Goal: Information Seeking & Learning: Learn about a topic

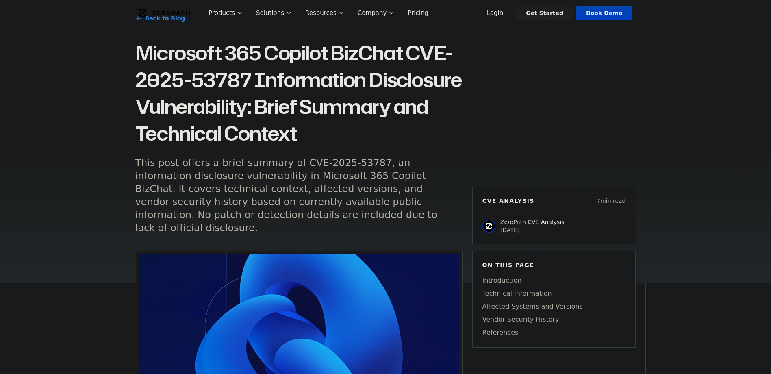
scroll to position [162, 0]
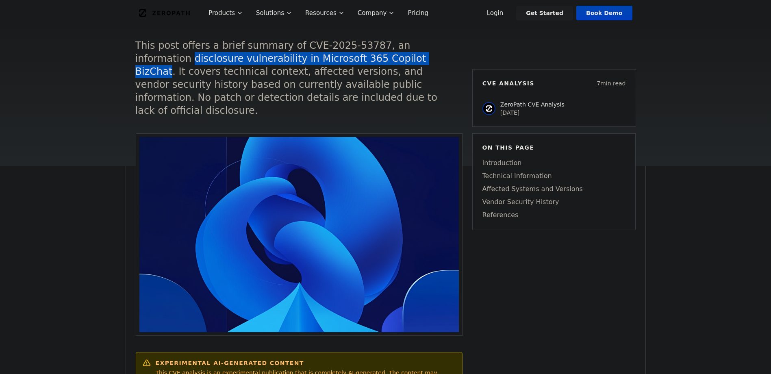
drag, startPoint x: 128, startPoint y: 58, endPoint x: 374, endPoint y: 56, distance: 245.7
click at [374, 56] on div "Back to Blog Microsoft 365 Copilot BizChat CVE-2025-53787 Information Disclosur…" at bounding box center [386, 23] width 520 height 286
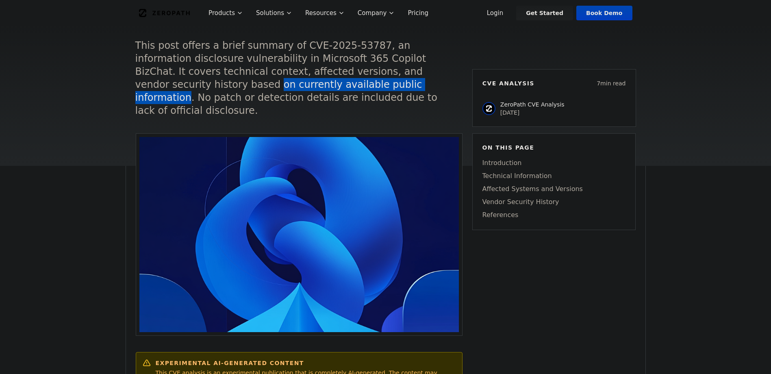
drag, startPoint x: 132, startPoint y: 86, endPoint x: 307, endPoint y: 83, distance: 174.7
click at [307, 83] on div "Back to Blog Microsoft 365 Copilot BizChat CVE-2025-53787 Information Disclosur…" at bounding box center [386, 23] width 520 height 286
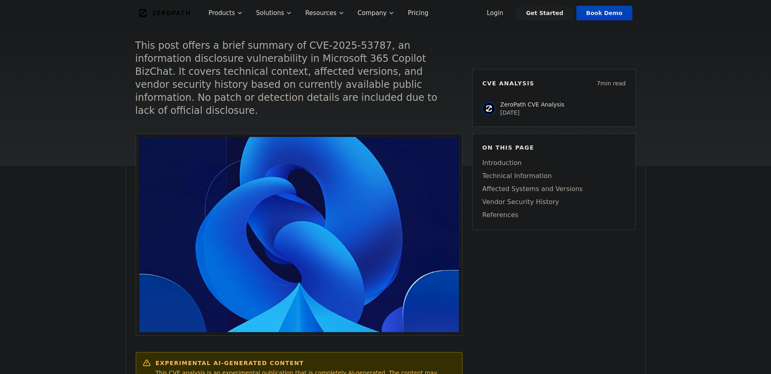
drag, startPoint x: 307, startPoint y: 83, endPoint x: 364, endPoint y: 98, distance: 58.8
click at [364, 98] on h5 "This post offers a brief summary of CVE-2025-53787, an information disclosure v…" at bounding box center [291, 78] width 312 height 78
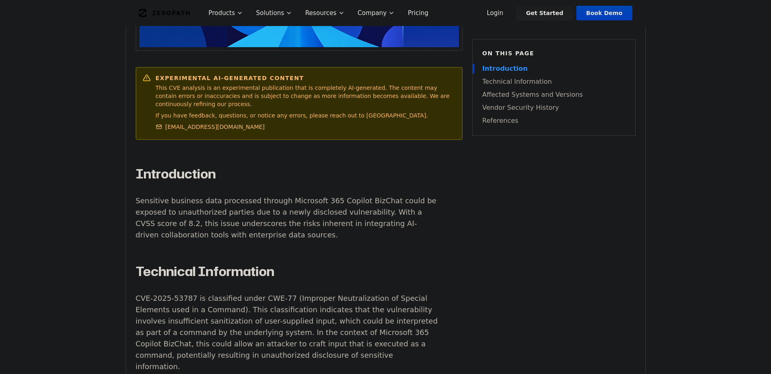
scroll to position [447, 0]
drag, startPoint x: 151, startPoint y: 74, endPoint x: 355, endPoint y: 71, distance: 204.3
click at [355, 74] on div "Experimental AI-Generated Content This CVE analysis is an experimental publicat…" at bounding box center [299, 103] width 313 height 59
drag, startPoint x: 355, startPoint y: 71, endPoint x: 389, endPoint y: 103, distance: 46.3
click at [389, 103] on div "Experimental AI-Generated Content This CVE analysis is an experimental publicat…" at bounding box center [306, 103] width 300 height 59
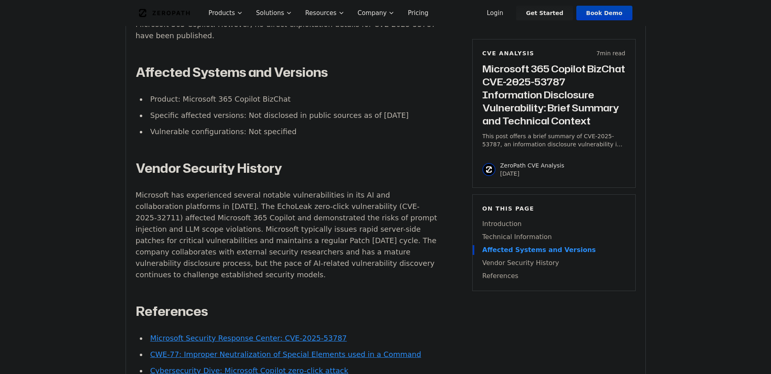
scroll to position [853, 0]
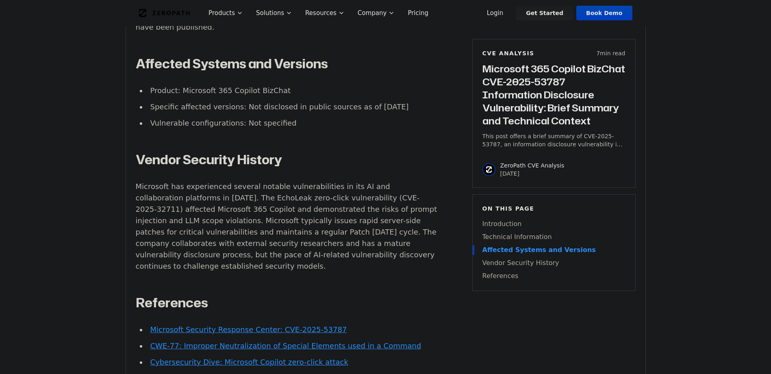
drag, startPoint x: 235, startPoint y: 87, endPoint x: 386, endPoint y: 97, distance: 151.4
click at [386, 101] on li "Specific affected versions: Not disclosed in public sources as of [DATE]" at bounding box center [292, 106] width 291 height 11
click at [407, 132] on article "Introduction Sensitive business data processed through Microsoft 365 Copilot Bi…" at bounding box center [299, 82] width 327 height 645
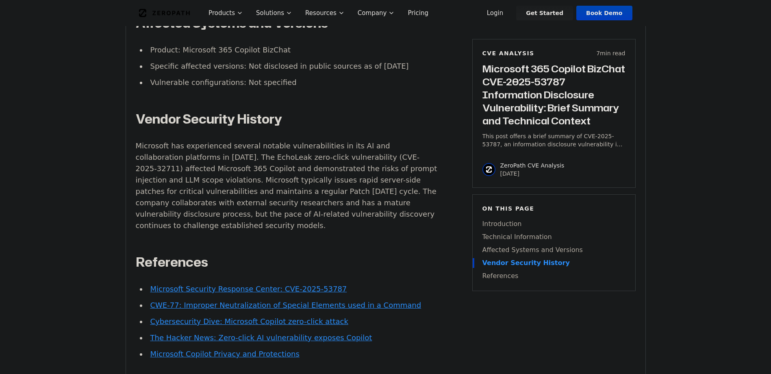
scroll to position [934, 0]
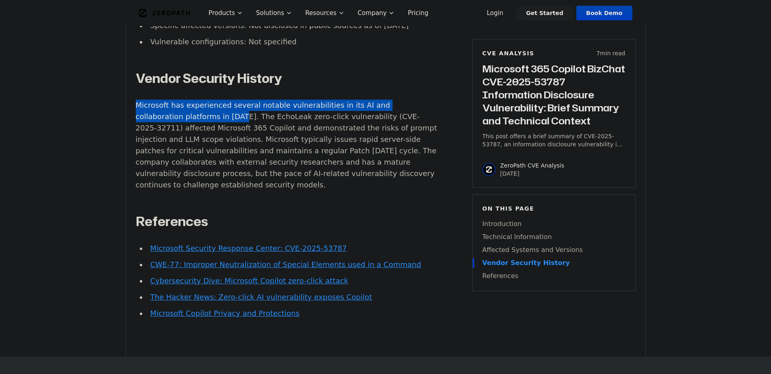
drag, startPoint x: 134, startPoint y: 93, endPoint x: 236, endPoint y: 103, distance: 102.0
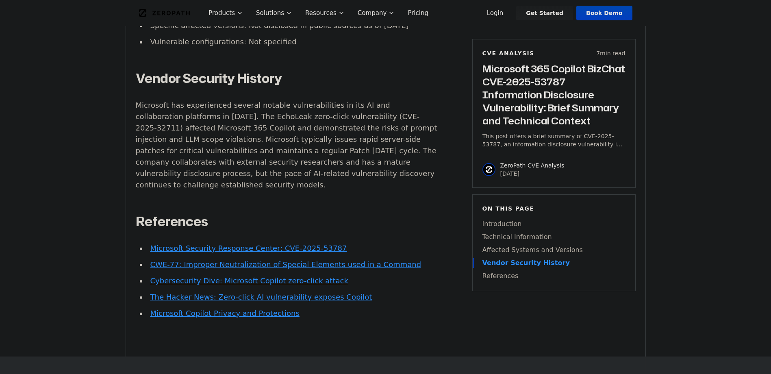
drag, startPoint x: 236, startPoint y: 103, endPoint x: 287, endPoint y: 112, distance: 52.4
click at [290, 112] on p "Microsoft has experienced several notable vulnerabilities in its AI and collabo…" at bounding box center [287, 145] width 302 height 91
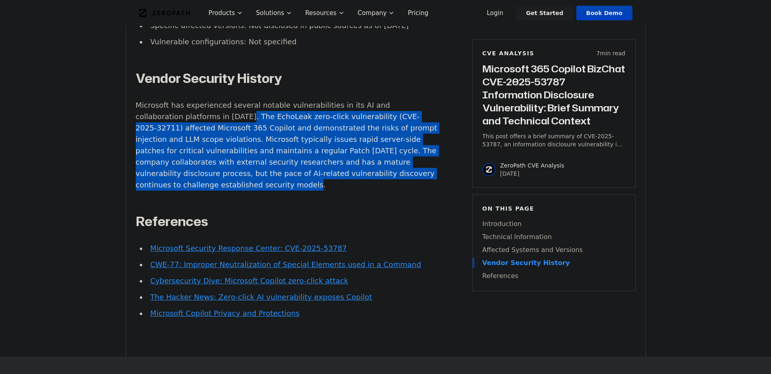
drag, startPoint x: 239, startPoint y: 105, endPoint x: 388, endPoint y: 178, distance: 165.9
click at [388, 178] on p "Microsoft has experienced several notable vulnerabilities in its AI and collabo…" at bounding box center [287, 145] width 302 height 91
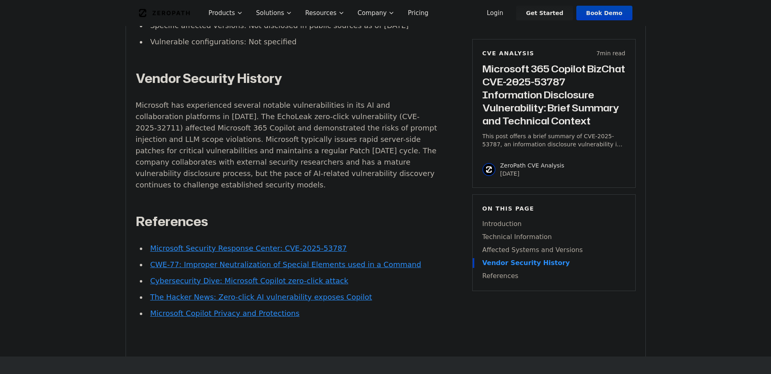
drag, startPoint x: 388, startPoint y: 178, endPoint x: 425, endPoint y: 190, distance: 38.7
click at [425, 190] on article "Introduction Sensitive business data processed through Microsoft 365 Copilot Bi…" at bounding box center [299, 1] width 327 height 645
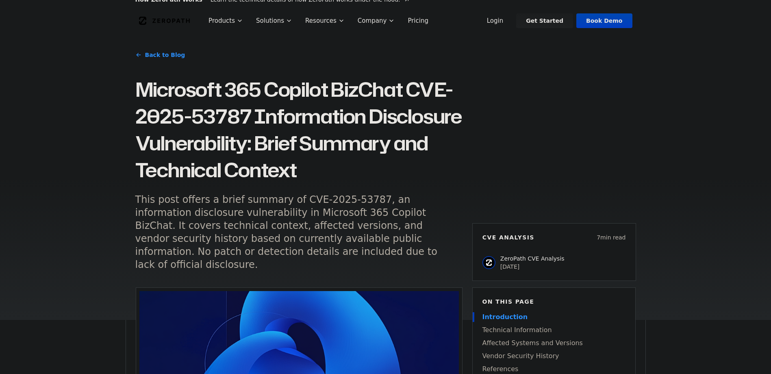
scroll to position [0, 0]
